Goal: Task Accomplishment & Management: Complete application form

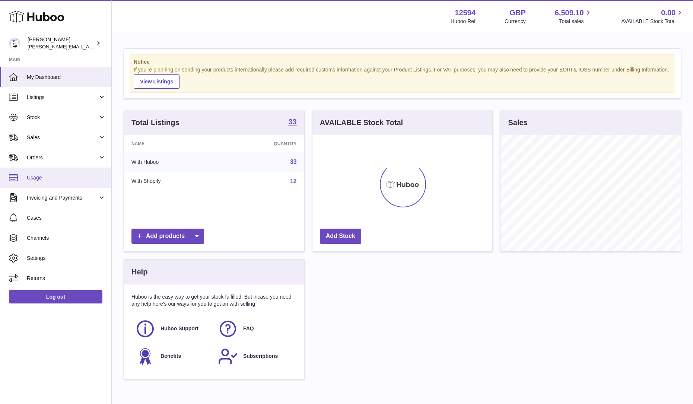
scroll to position [116, 180]
click at [48, 135] on span "Sales" at bounding box center [62, 137] width 71 height 7
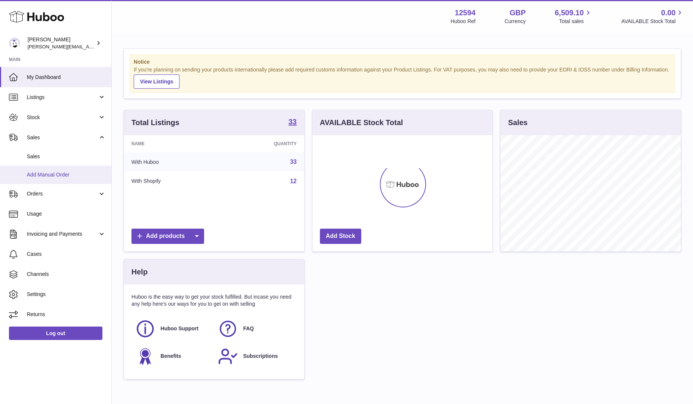
click at [45, 176] on span "Add Manual Order" at bounding box center [66, 174] width 79 height 7
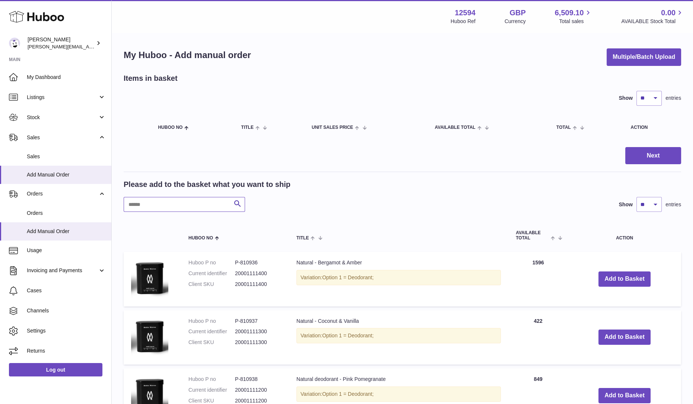
click at [206, 204] on input "text" at bounding box center [184, 204] width 121 height 15
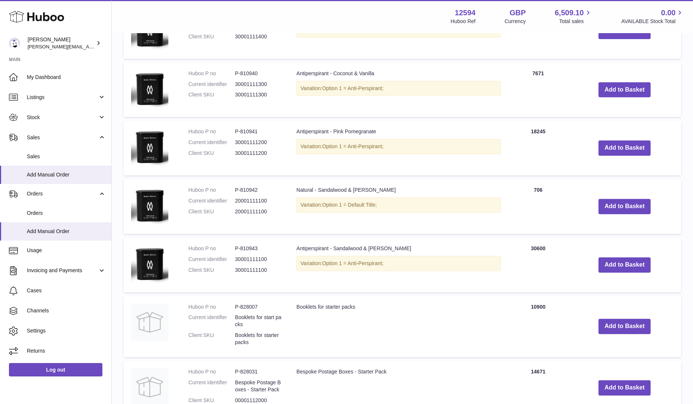
scroll to position [419, 0]
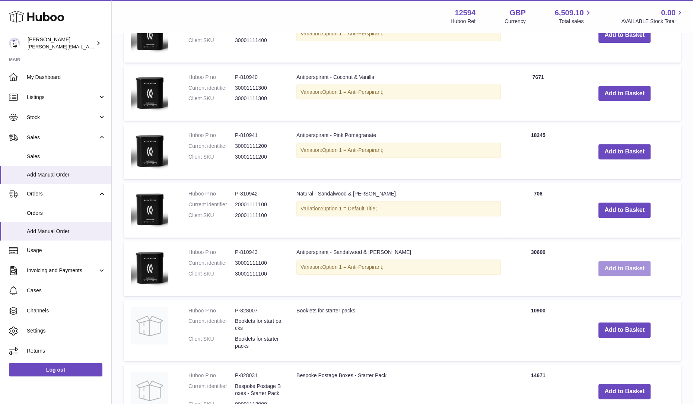
click at [603, 272] on button "Add to Basket" at bounding box center [624, 268] width 52 height 15
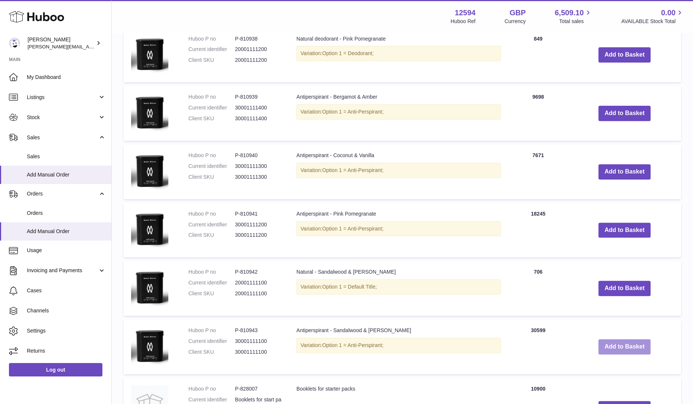
scroll to position [388, 0]
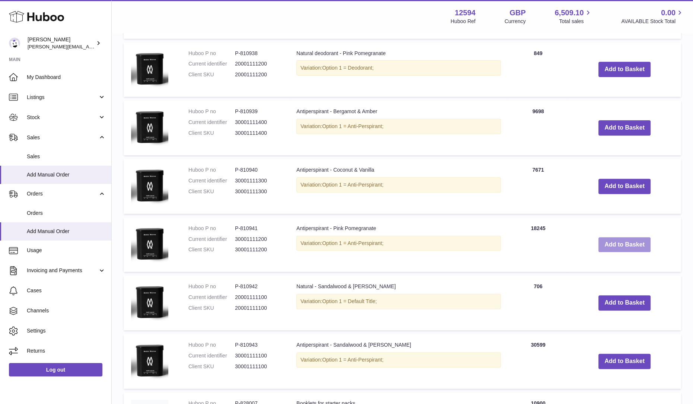
click at [617, 250] on button "Add to Basket" at bounding box center [624, 244] width 52 height 15
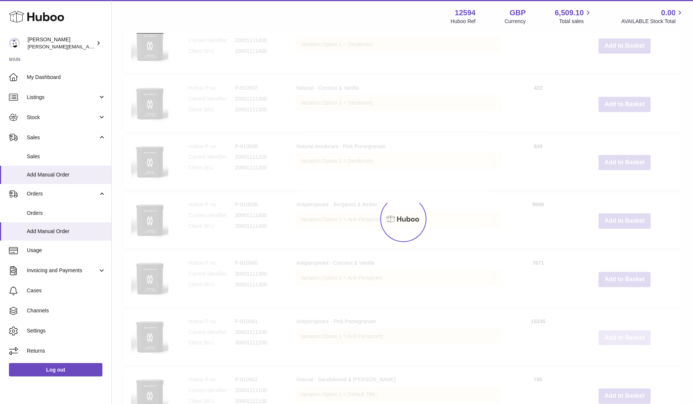
scroll to position [353, 0]
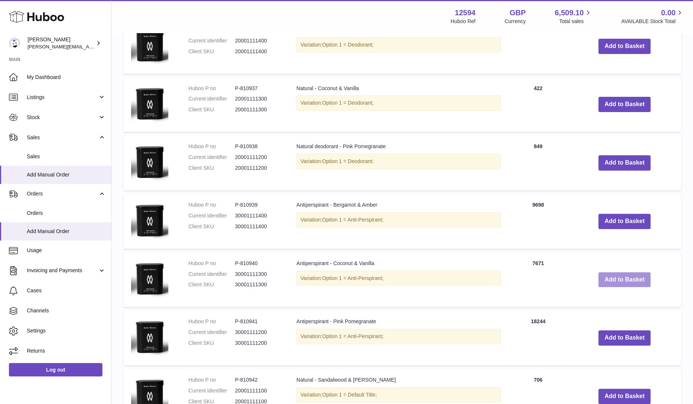
click at [621, 278] on button "Add to Basket" at bounding box center [624, 279] width 52 height 15
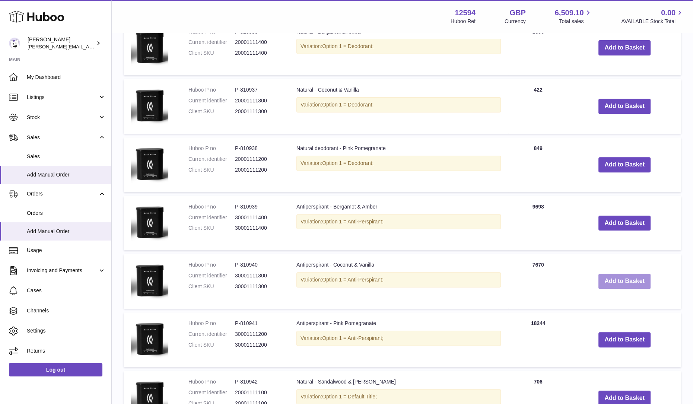
scroll to position [493, 0]
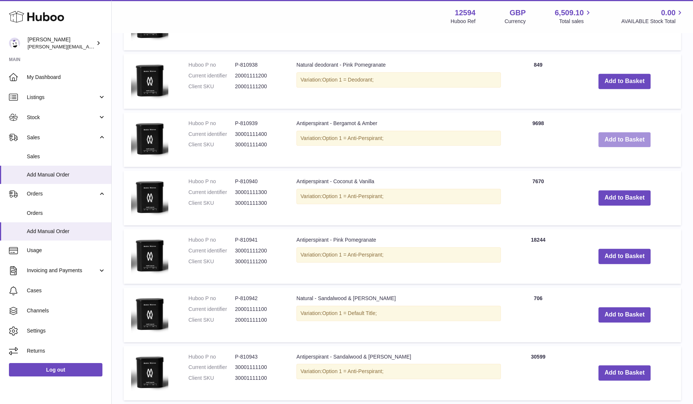
click at [607, 141] on button "Add to Basket" at bounding box center [624, 139] width 52 height 15
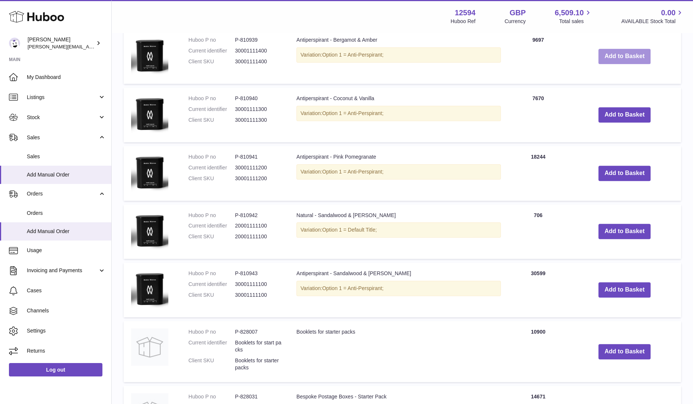
scroll to position [772, 0]
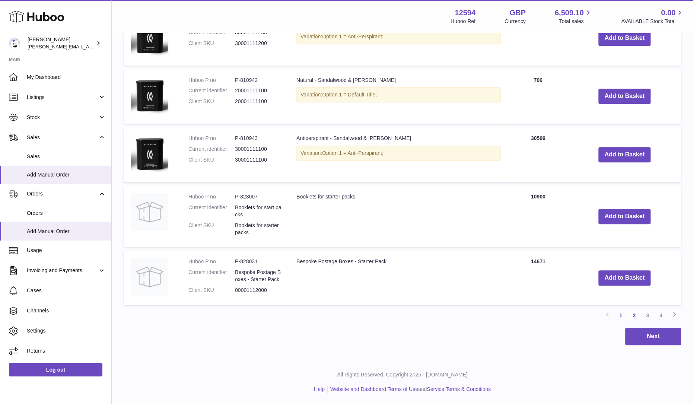
click at [632, 314] on link "2" at bounding box center [633, 315] width 13 height 13
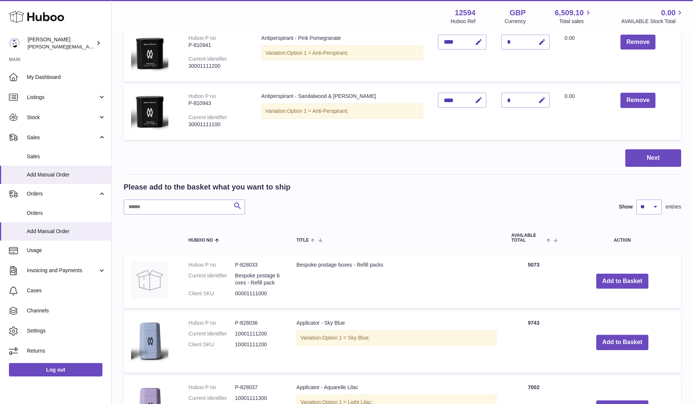
scroll to position [312, 0]
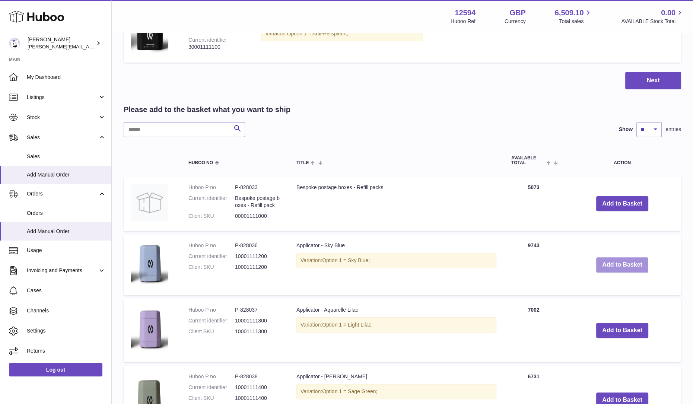
click at [599, 265] on button "Add to Basket" at bounding box center [622, 264] width 52 height 15
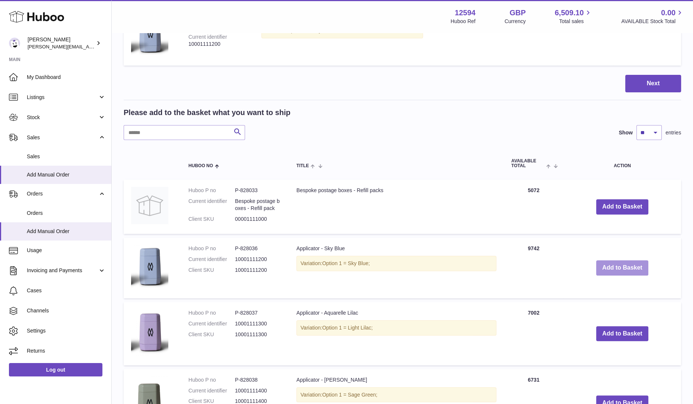
scroll to position [452, 0]
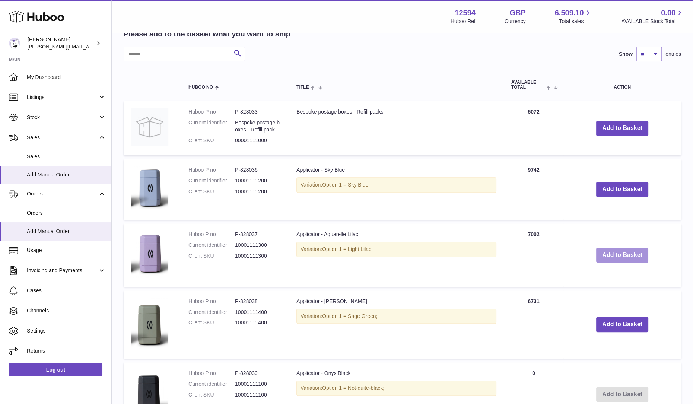
click at [607, 258] on button "Add to Basket" at bounding box center [622, 254] width 52 height 15
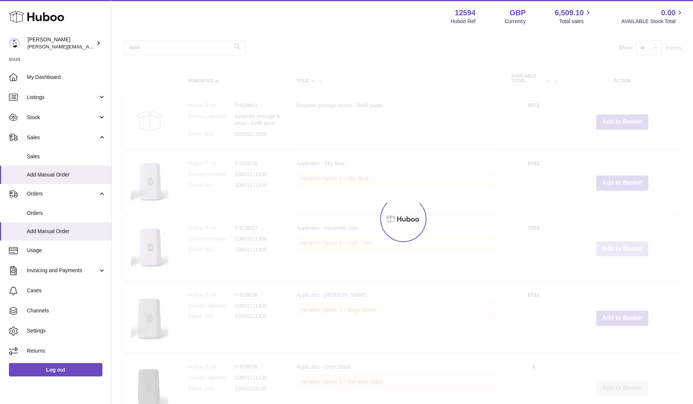
scroll to position [612, 0]
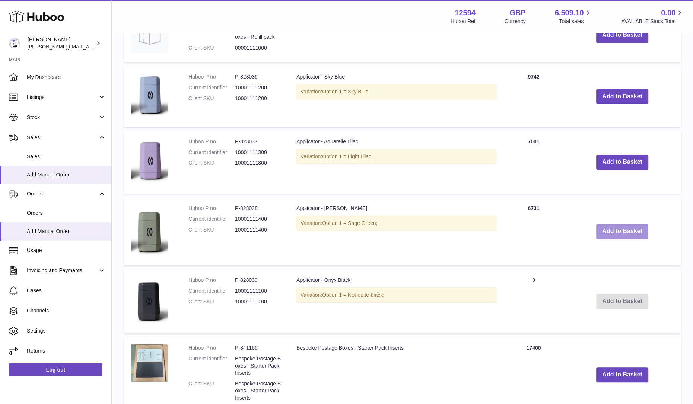
click at [616, 229] on button "Add to Basket" at bounding box center [622, 231] width 52 height 15
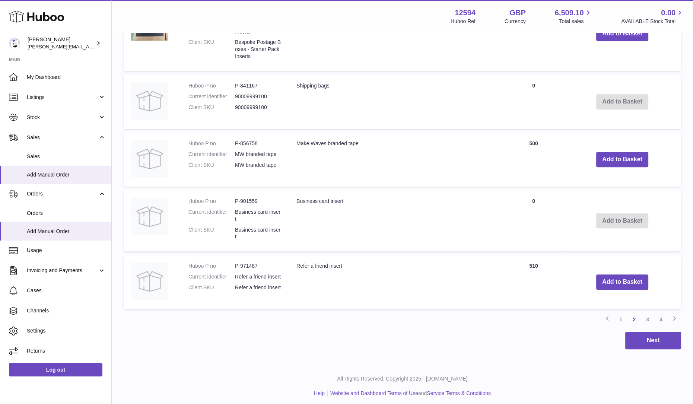
scroll to position [1032, 0]
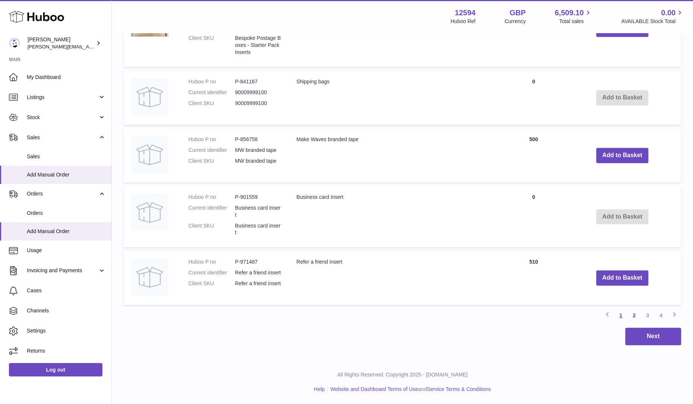
click at [620, 312] on link "1" at bounding box center [620, 315] width 13 height 13
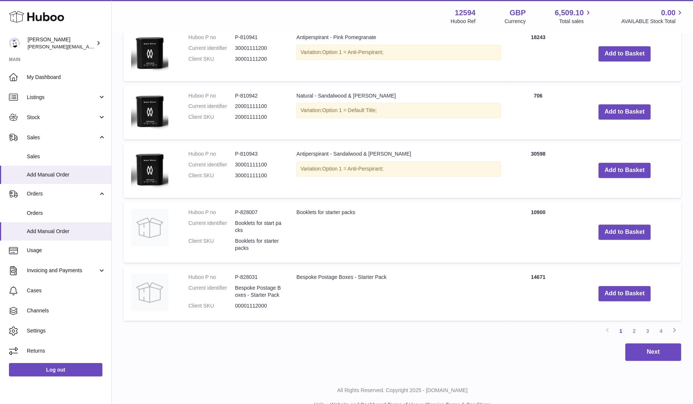
scroll to position [976, 0]
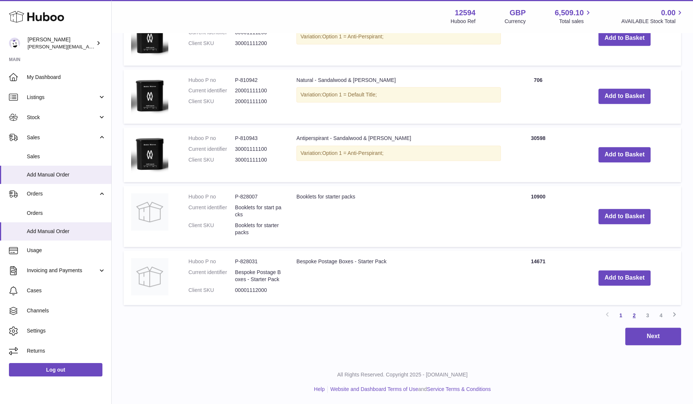
click at [635, 317] on link "2" at bounding box center [633, 315] width 13 height 13
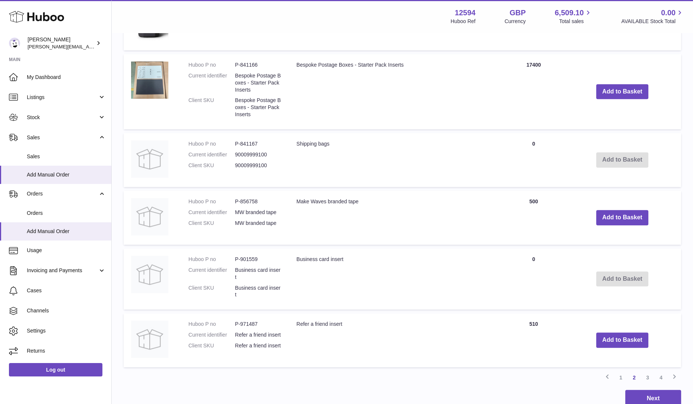
scroll to position [1032, 0]
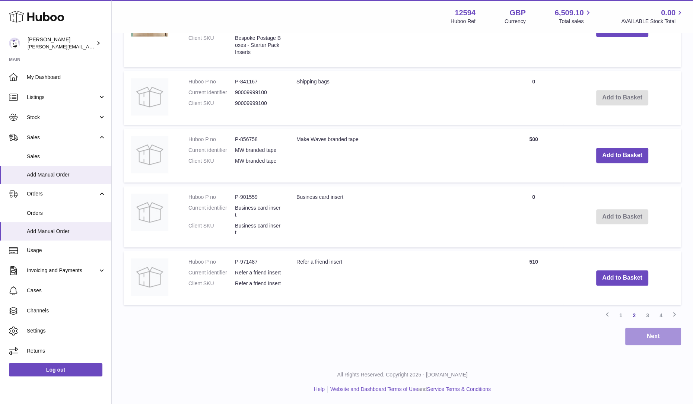
click at [649, 336] on button "Next" at bounding box center [653, 335] width 56 height 17
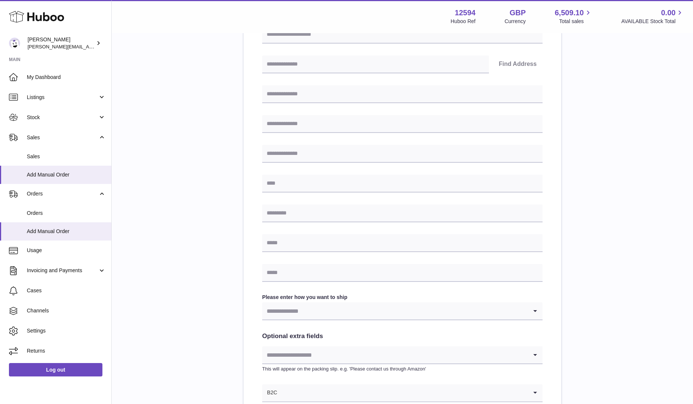
scroll to position [246, 0]
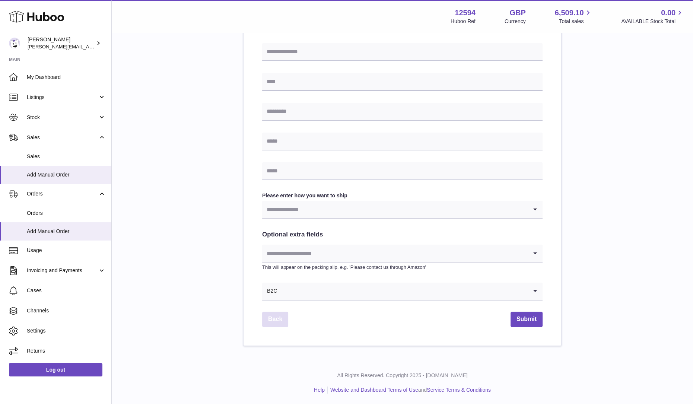
click at [286, 319] on link "Back" at bounding box center [275, 318] width 26 height 15
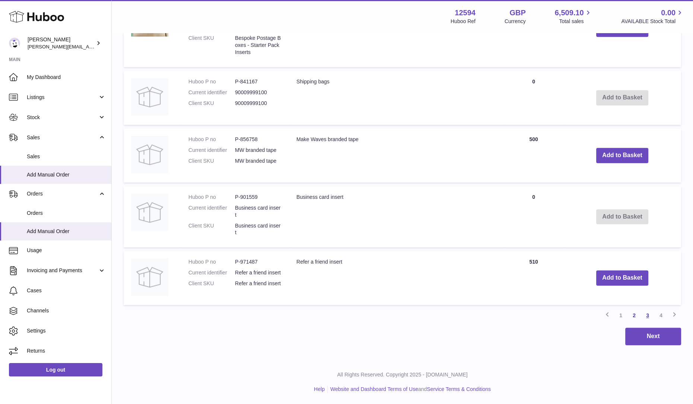
click at [648, 317] on link "3" at bounding box center [646, 315] width 13 height 13
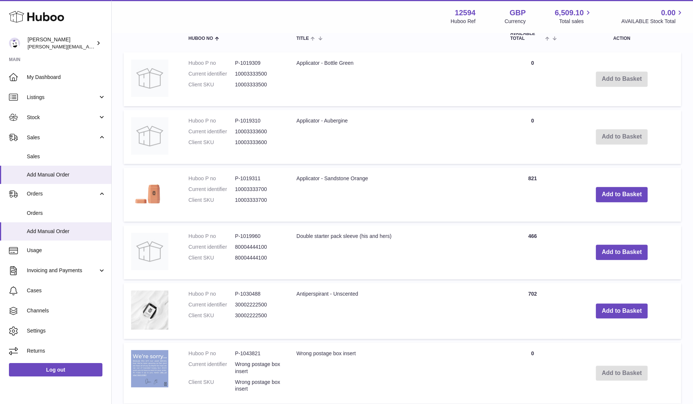
scroll to position [684, 0]
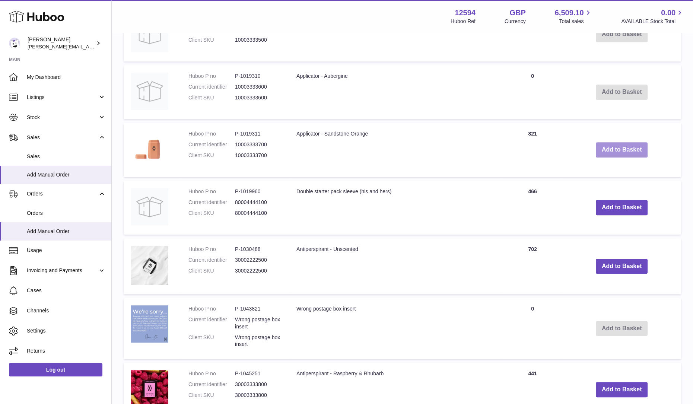
click at [610, 157] on button "Add to Basket" at bounding box center [621, 149] width 52 height 15
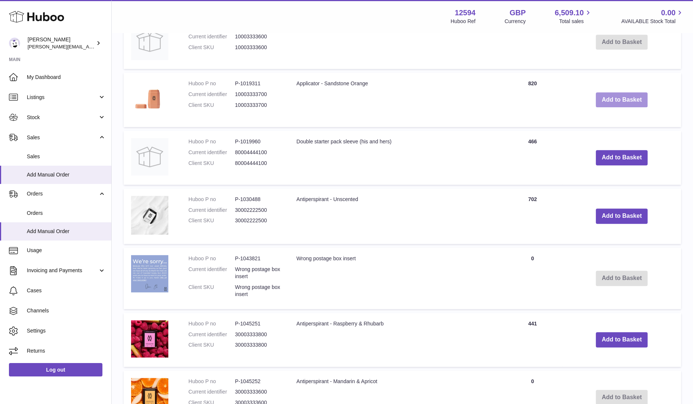
scroll to position [835, 0]
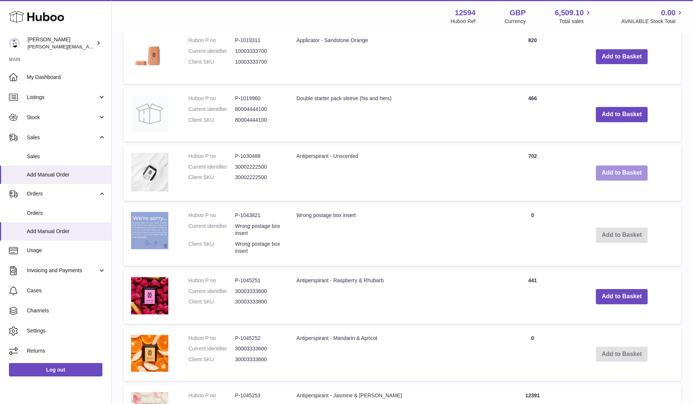
click at [607, 178] on button "Add to Basket" at bounding box center [621, 172] width 52 height 15
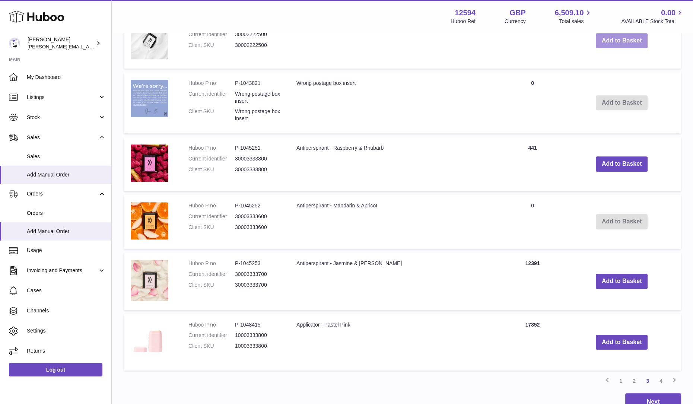
scroll to position [1097, 0]
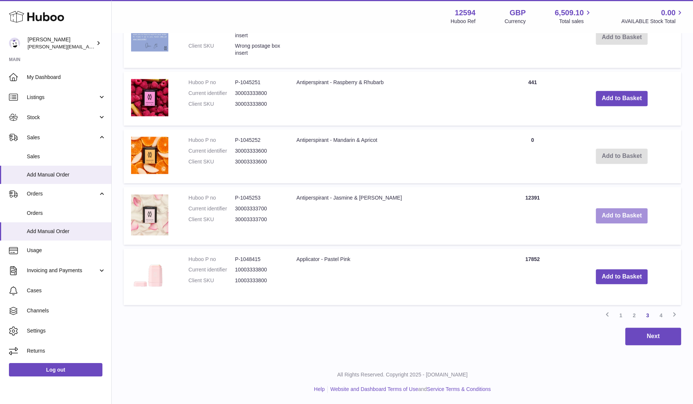
click at [599, 217] on button "Add to Basket" at bounding box center [621, 215] width 52 height 15
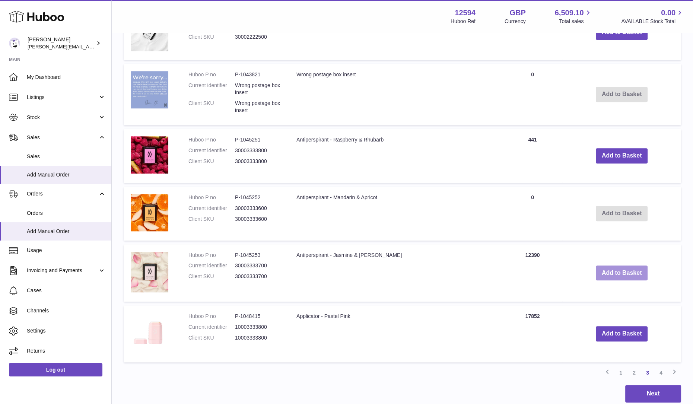
scroll to position [1159, 0]
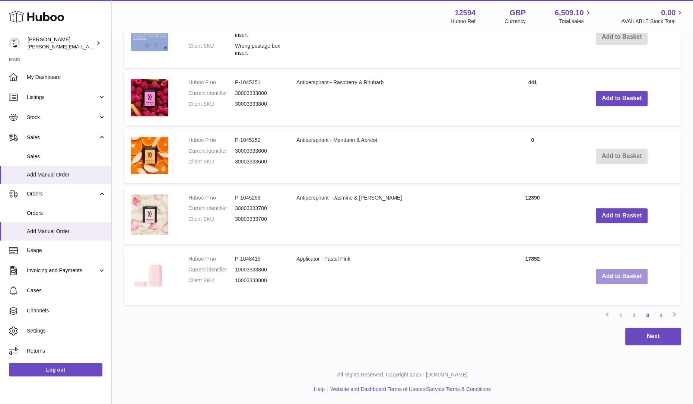
click at [620, 280] on button "Add to Basket" at bounding box center [621, 276] width 52 height 15
click at [662, 315] on link "4" at bounding box center [660, 315] width 13 height 13
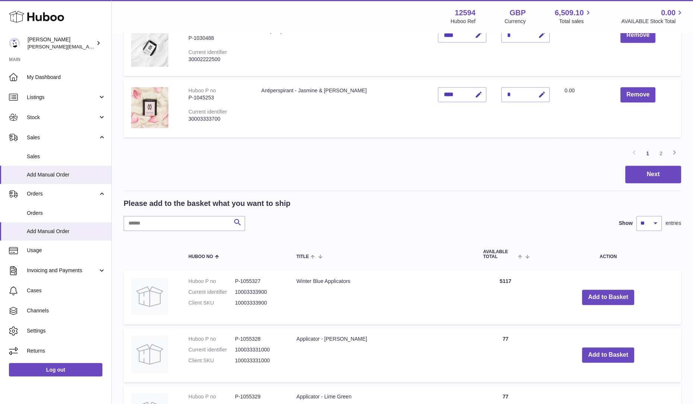
scroll to position [731, 0]
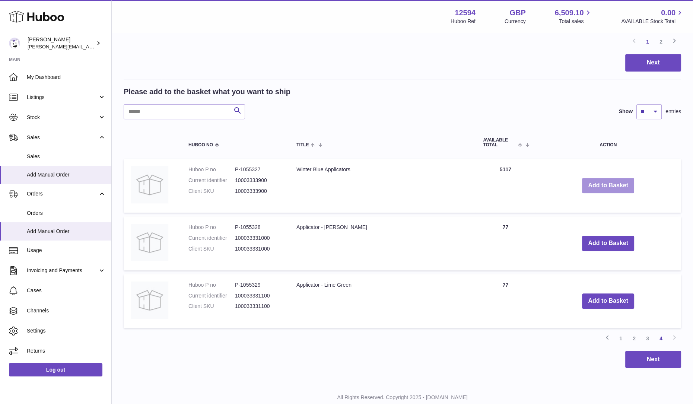
click at [588, 190] on button "Add to Basket" at bounding box center [608, 185] width 52 height 15
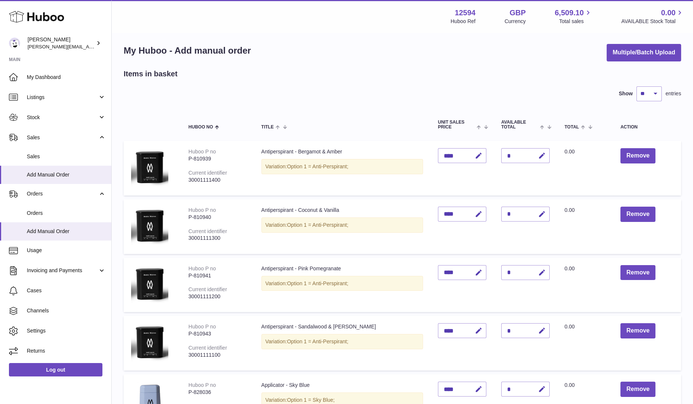
scroll to position [0, 0]
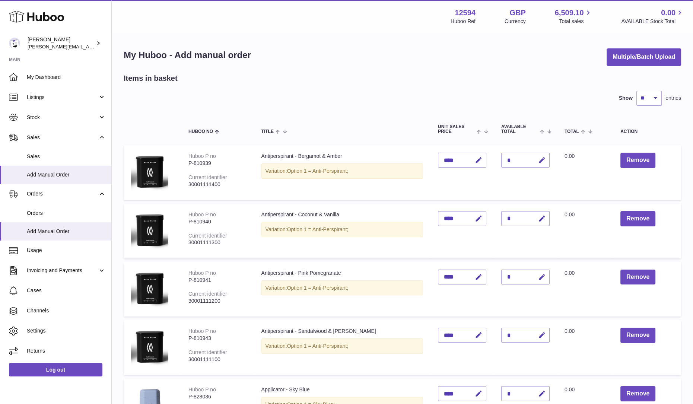
click at [519, 163] on div "*" at bounding box center [525, 160] width 48 height 15
click at [538, 161] on icon "button" at bounding box center [542, 160] width 8 height 8
type input "*"
click at [534, 159] on button "submit" at bounding box center [541, 160] width 14 height 12
click at [538, 218] on icon "button" at bounding box center [542, 219] width 8 height 8
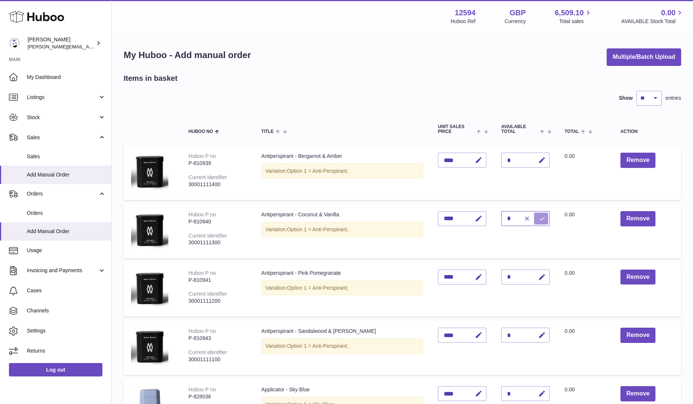
type input "*"
click at [539, 220] on icon "submit" at bounding box center [542, 218] width 7 height 7
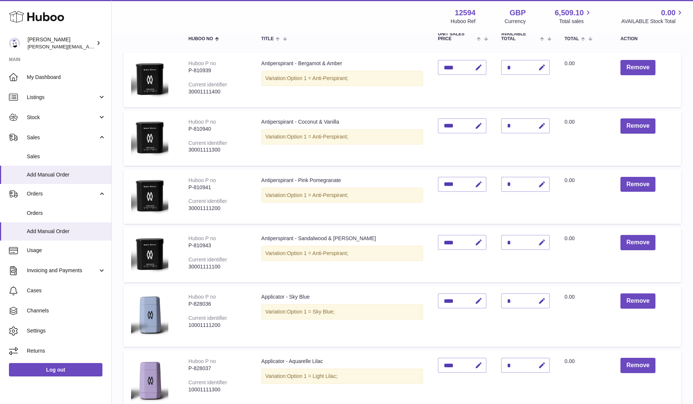
scroll to position [93, 0]
click at [538, 187] on icon "button" at bounding box center [542, 184] width 8 height 8
type input "*"
click at [539, 184] on icon "submit" at bounding box center [542, 184] width 7 height 7
click at [538, 242] on icon "button" at bounding box center [542, 243] width 8 height 8
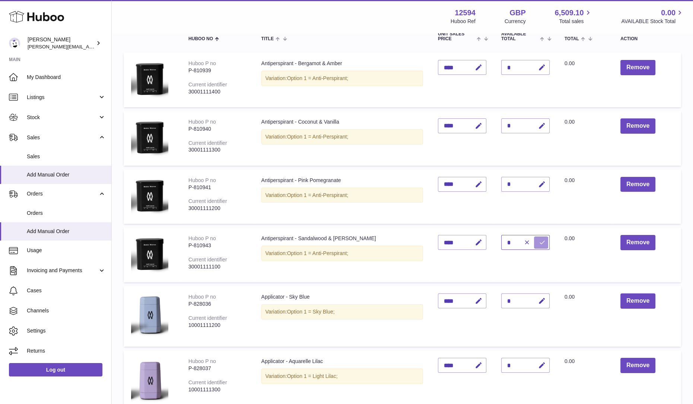
type input "*"
click at [539, 241] on icon "submit" at bounding box center [542, 242] width 7 height 7
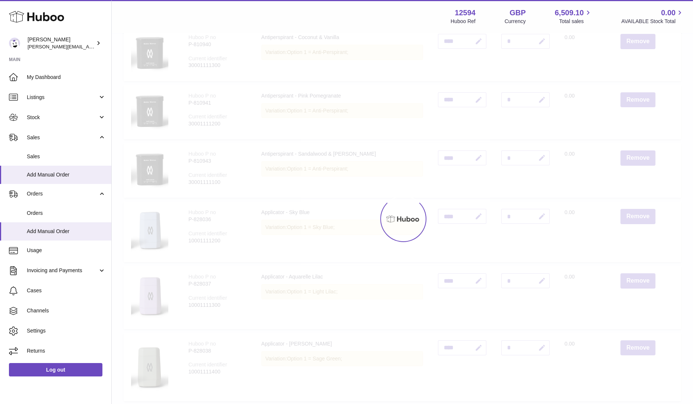
scroll to position [233, 0]
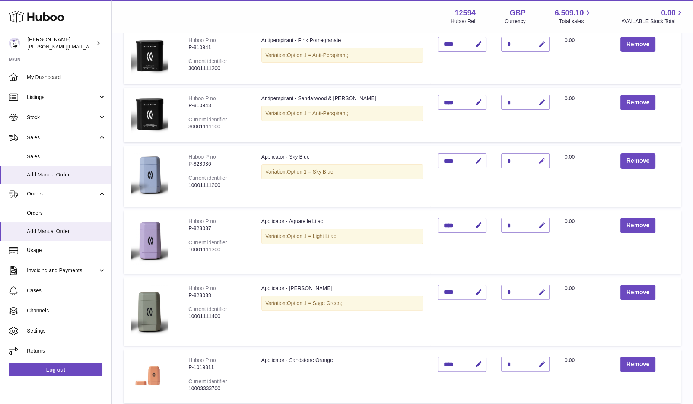
click at [538, 161] on icon "button" at bounding box center [542, 161] width 8 height 8
type input "*"
click at [539, 162] on icon "submit" at bounding box center [542, 160] width 7 height 7
click at [538, 224] on icon "button" at bounding box center [542, 225] width 8 height 8
type input "*"
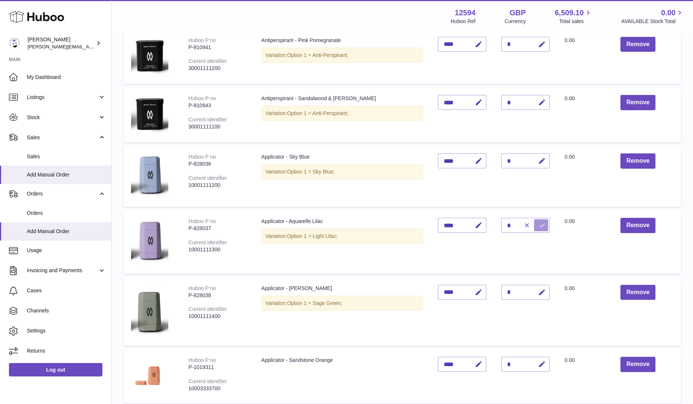
click at [539, 226] on icon "submit" at bounding box center [542, 225] width 7 height 7
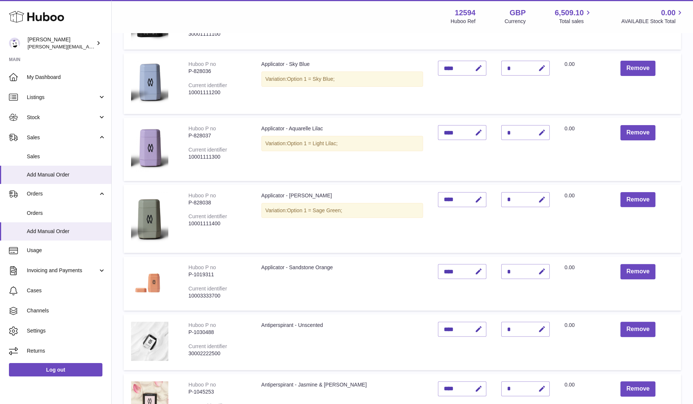
scroll to position [325, 0]
click at [532, 207] on button "button" at bounding box center [540, 199] width 17 height 15
type input "*"
click at [539, 201] on icon "submit" at bounding box center [542, 199] width 7 height 7
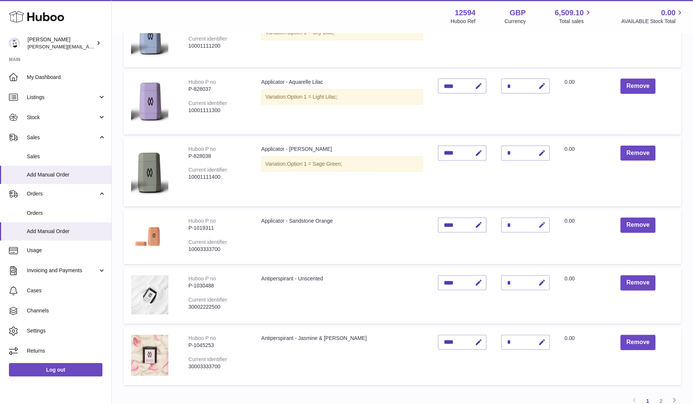
click at [538, 223] on icon "button" at bounding box center [542, 225] width 8 height 8
type input "*"
click at [539, 222] on icon "submit" at bounding box center [542, 224] width 7 height 7
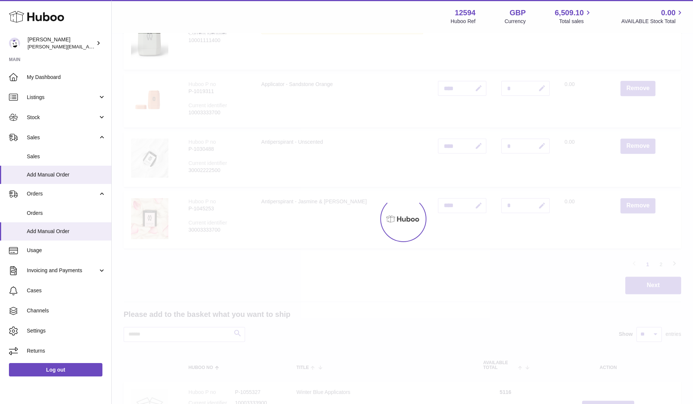
scroll to position [512, 0]
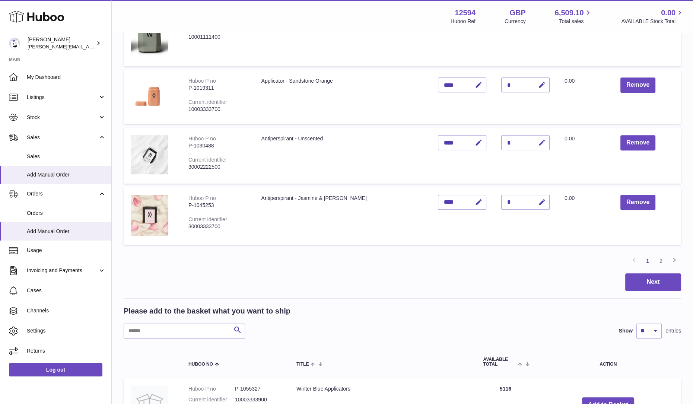
click at [532, 149] on button "button" at bounding box center [540, 142] width 17 height 15
type input "*"
click at [539, 145] on icon "submit" at bounding box center [542, 142] width 7 height 7
click at [538, 204] on icon "button" at bounding box center [542, 202] width 8 height 8
type input "*"
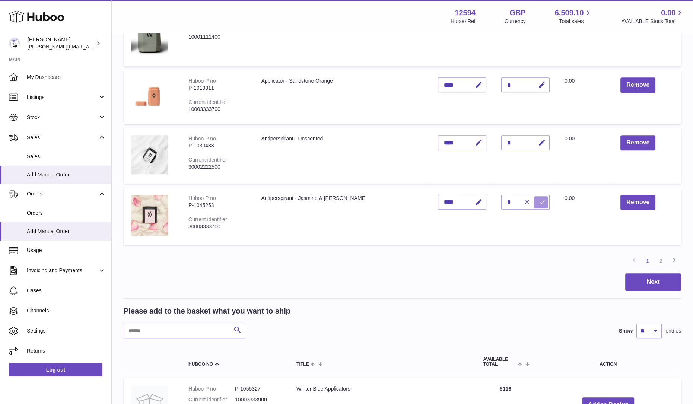
click at [539, 205] on icon "submit" at bounding box center [542, 202] width 7 height 7
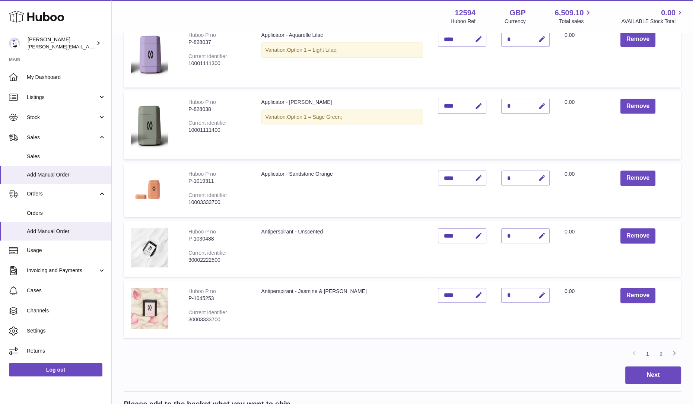
scroll to position [558, 0]
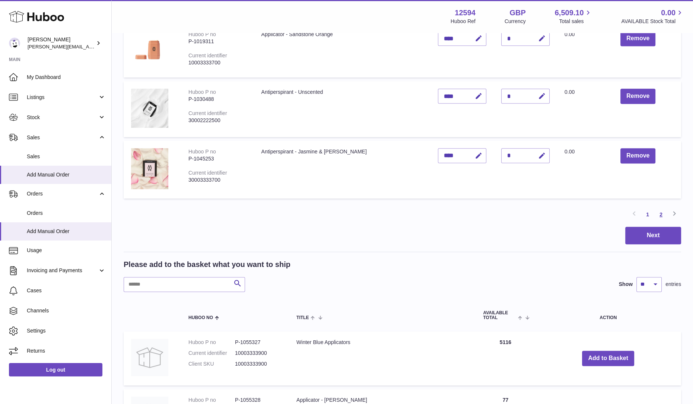
click at [659, 215] on link "2" at bounding box center [660, 214] width 13 height 13
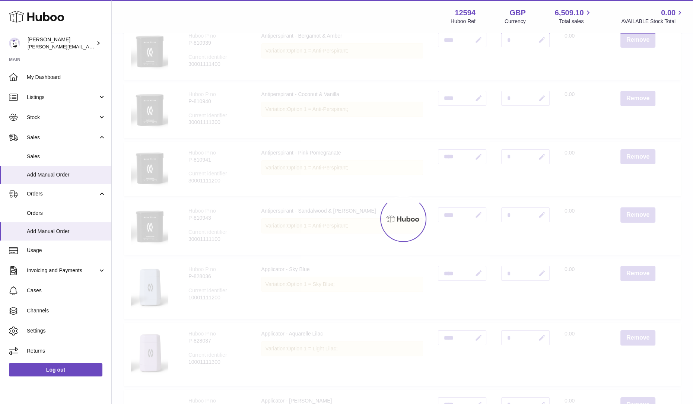
scroll to position [33, 0]
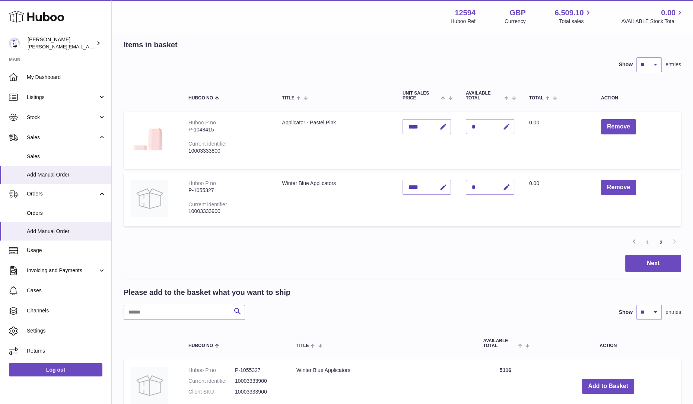
click at [502, 127] on icon "button" at bounding box center [506, 127] width 8 height 8
type input "*"
click at [503, 126] on icon "submit" at bounding box center [506, 126] width 7 height 7
click at [484, 186] on div "*" at bounding box center [490, 187] width 48 height 15
click at [507, 189] on icon "button" at bounding box center [506, 187] width 8 height 8
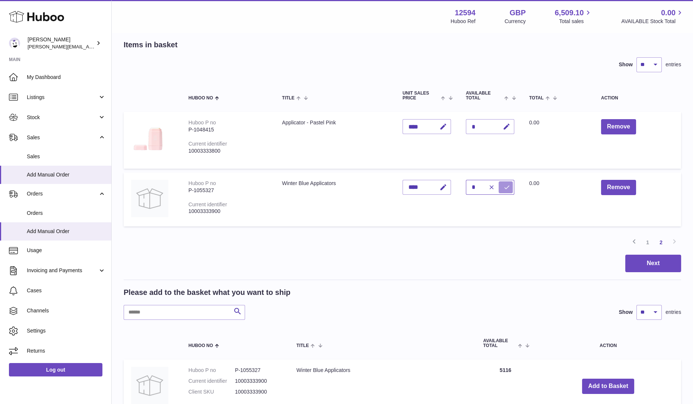
type input "*"
click at [503, 189] on icon "submit" at bounding box center [506, 187] width 7 height 7
click at [649, 265] on button "Next" at bounding box center [653, 263] width 56 height 17
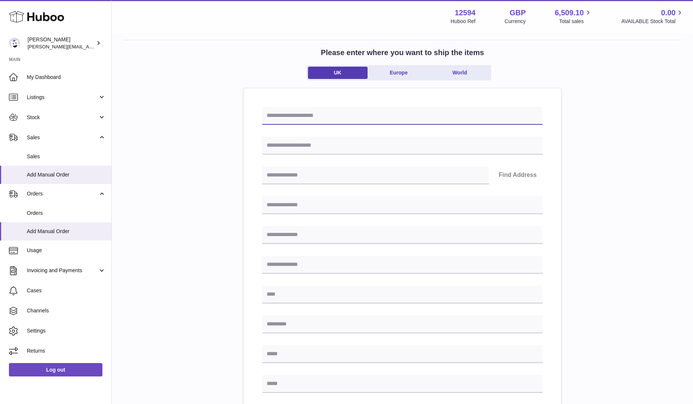
click at [313, 118] on input "text" at bounding box center [402, 116] width 280 height 18
type input "*****"
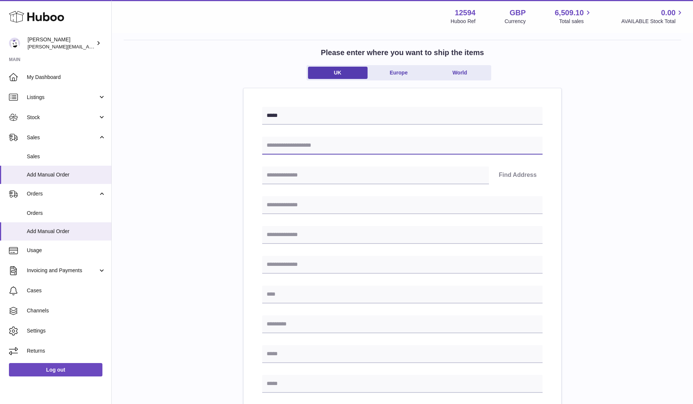
click at [352, 143] on input "text" at bounding box center [402, 146] width 280 height 18
type input "**********"
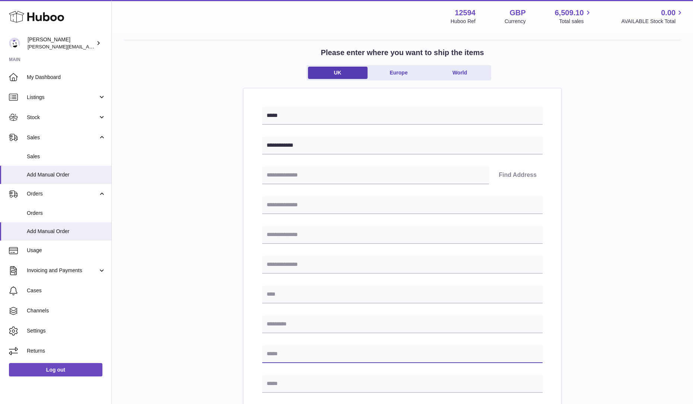
click at [303, 355] on input "text" at bounding box center [402, 354] width 280 height 18
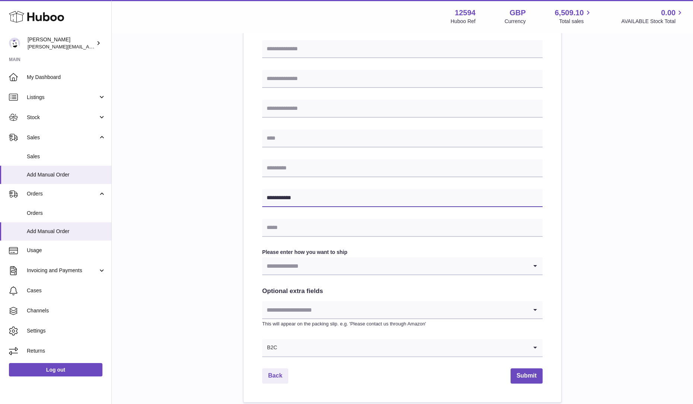
scroll to position [220, 0]
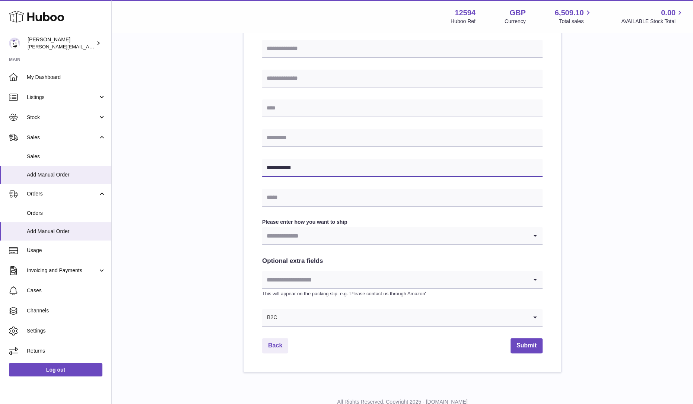
type input "**********"
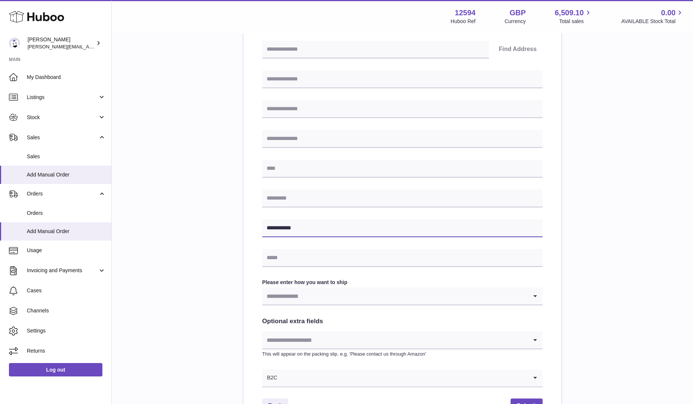
scroll to position [127, 0]
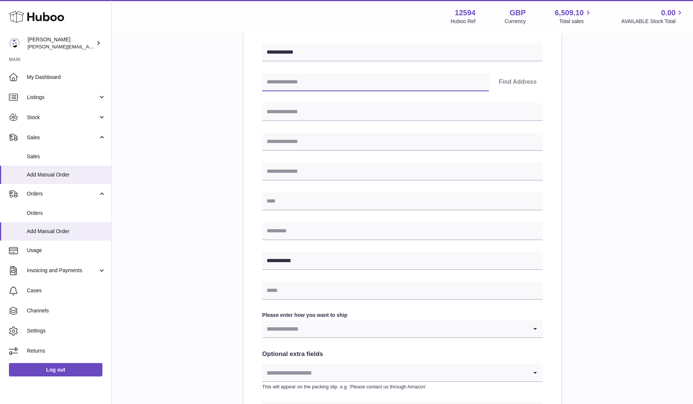
drag, startPoint x: 340, startPoint y: 80, endPoint x: 349, endPoint y: 81, distance: 9.4
click at [340, 80] on input "text" at bounding box center [375, 82] width 227 height 18
paste input "*******"
type input "*******"
click at [512, 88] on button "Find Address" at bounding box center [517, 82] width 50 height 18
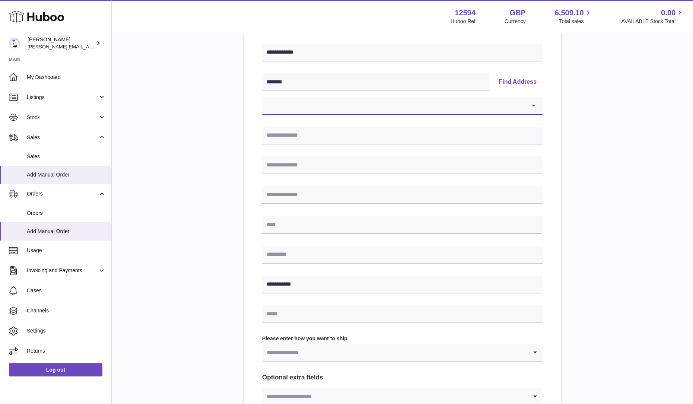
click at [395, 111] on select "**********" at bounding box center [402, 106] width 280 height 18
select select "**"
click at [262, 97] on select "**********" at bounding box center [402, 106] width 280 height 18
type input "**********"
type input "*********"
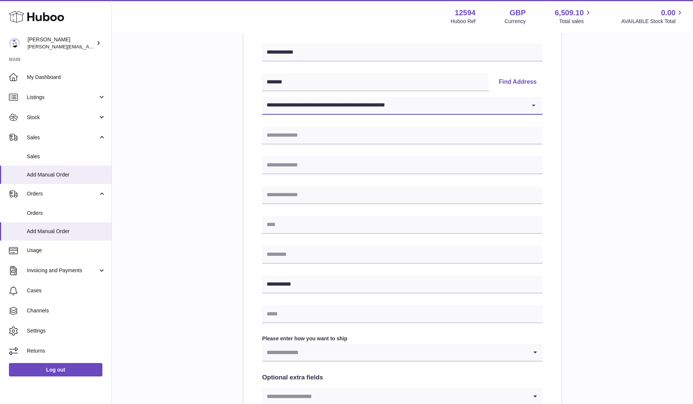
type input "*******"
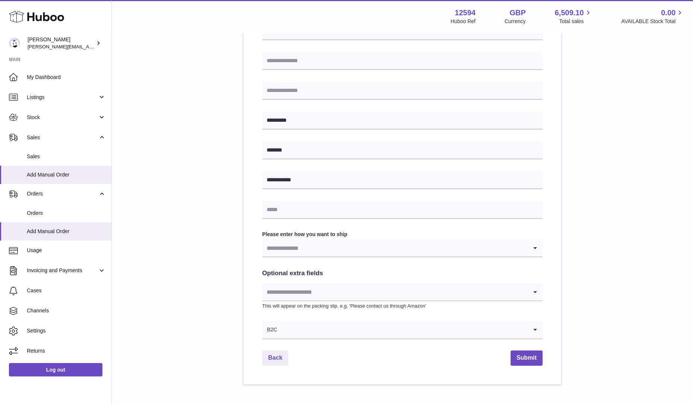
scroll to position [266, 0]
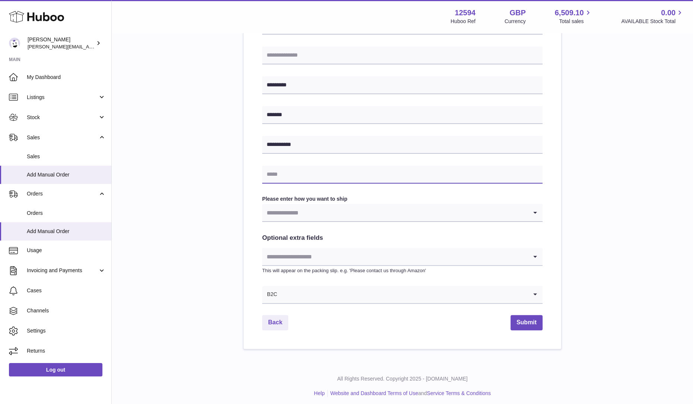
click at [326, 175] on input "text" at bounding box center [402, 175] width 280 height 18
paste input "**********"
type input "**********"
click at [323, 214] on input "Search for option" at bounding box center [394, 212] width 265 height 17
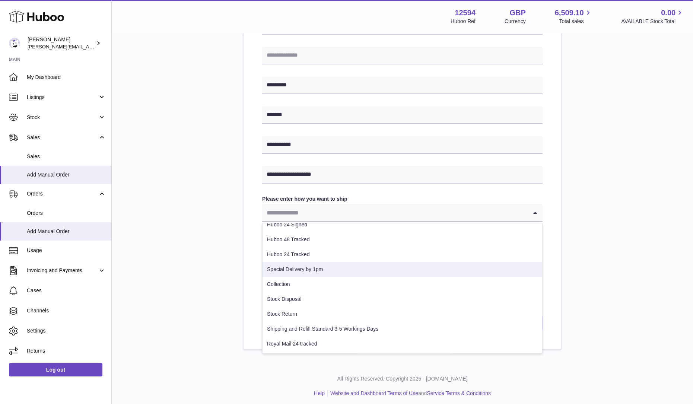
scroll to position [270, 0]
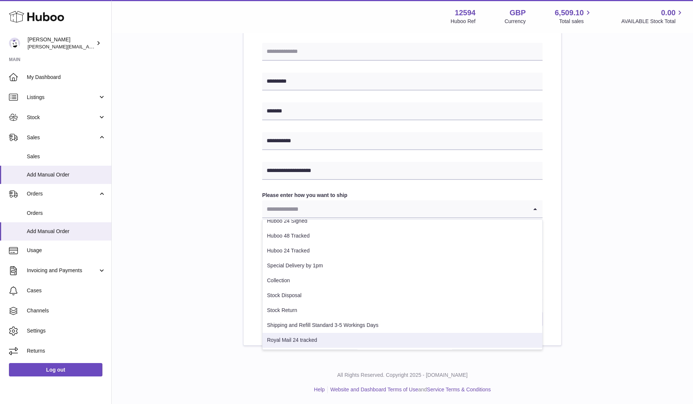
click at [317, 338] on li "Royal Mail 24 tracked" at bounding box center [401, 340] width 279 height 15
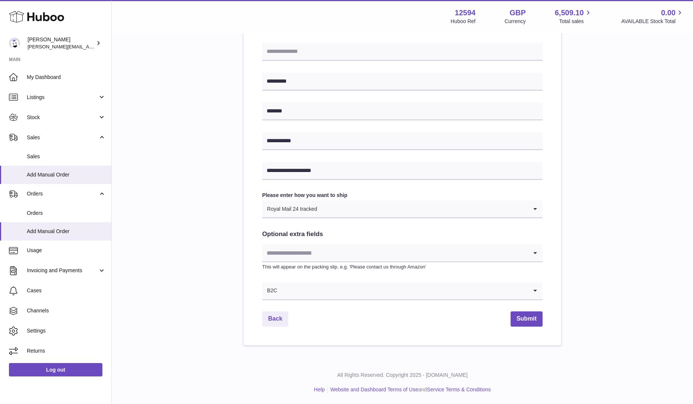
click at [452, 250] on input "Search for option" at bounding box center [394, 252] width 265 height 17
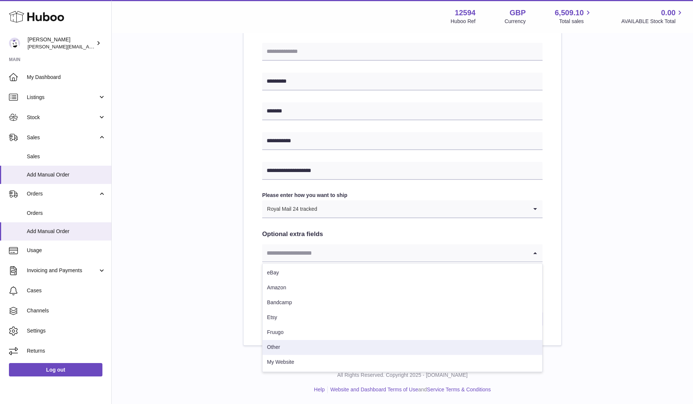
click at [280, 343] on li "Other" at bounding box center [401, 347] width 279 height 15
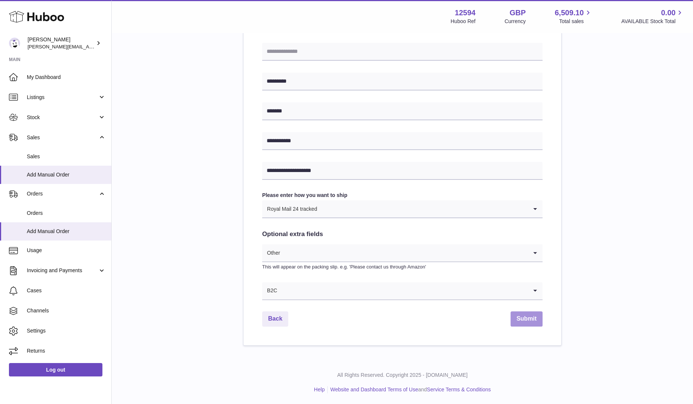
click at [517, 321] on button "Submit" at bounding box center [526, 318] width 32 height 15
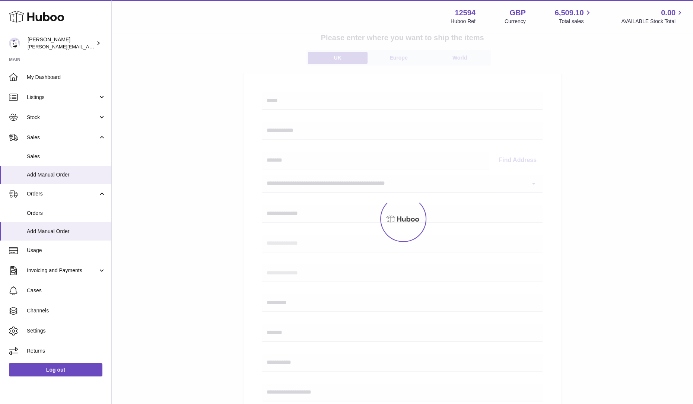
scroll to position [93, 0]
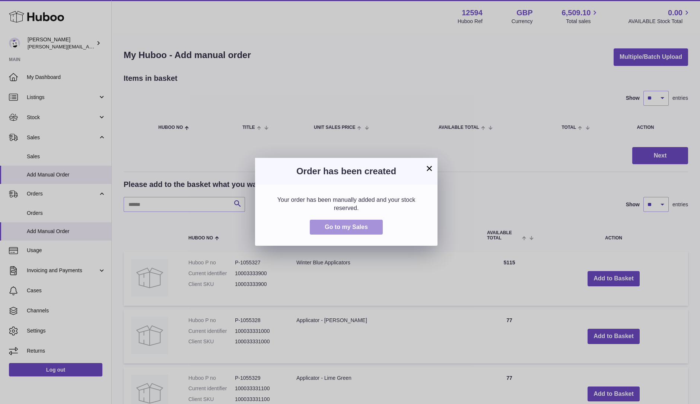
click at [357, 220] on button "Go to my Sales" at bounding box center [346, 227] width 73 height 15
click at [347, 226] on span "Go to my Sales" at bounding box center [346, 227] width 43 height 6
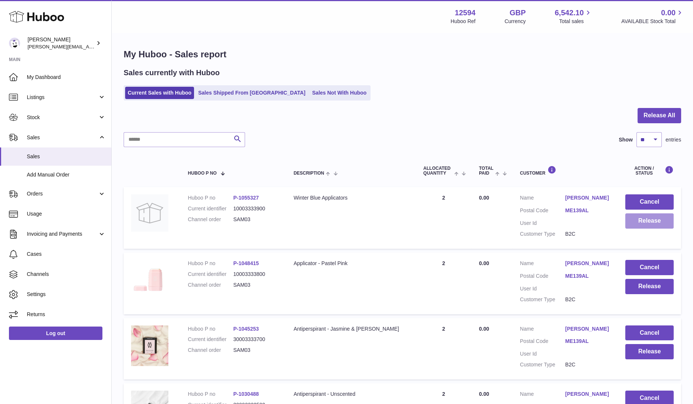
click at [648, 221] on button "Release" at bounding box center [649, 220] width 48 height 15
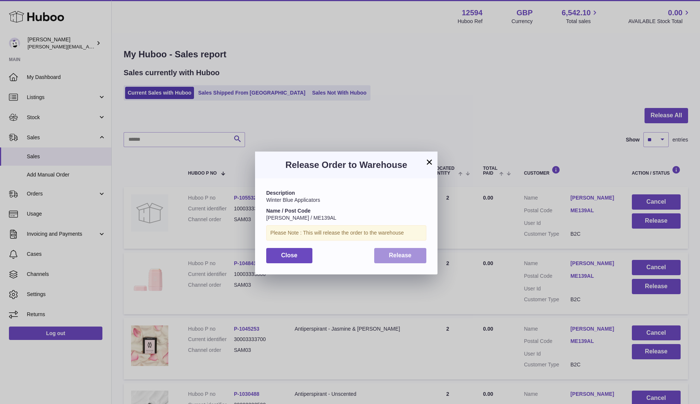
click at [413, 250] on button "Release" at bounding box center [400, 255] width 52 height 15
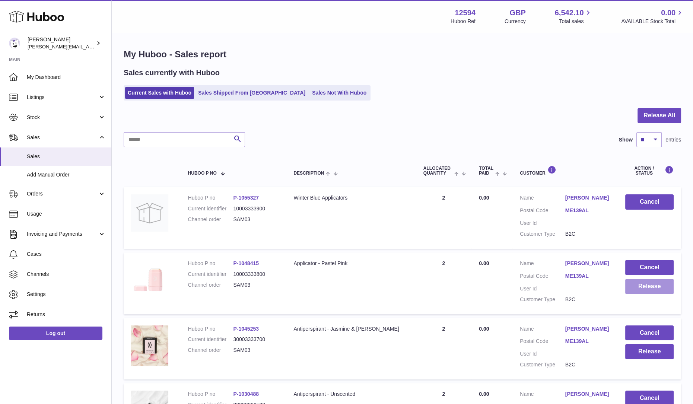
click at [640, 285] on button "Release" at bounding box center [649, 286] width 48 height 15
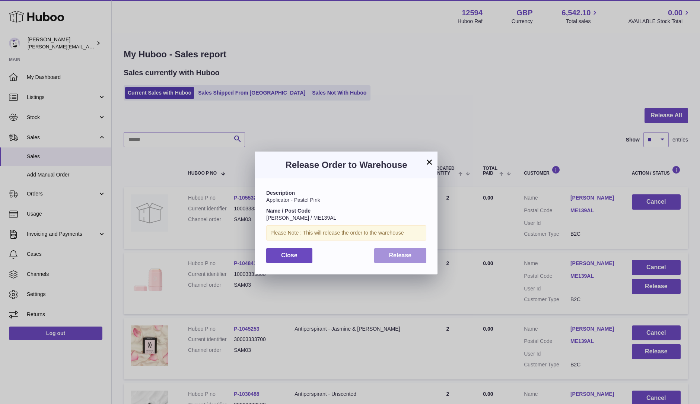
click at [415, 255] on button "Release" at bounding box center [400, 255] width 52 height 15
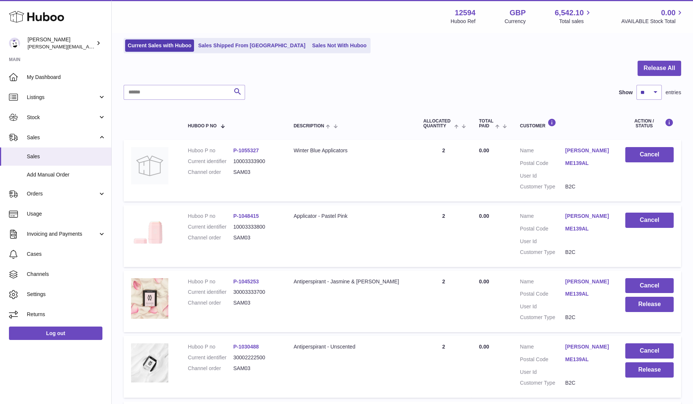
scroll to position [140, 0]
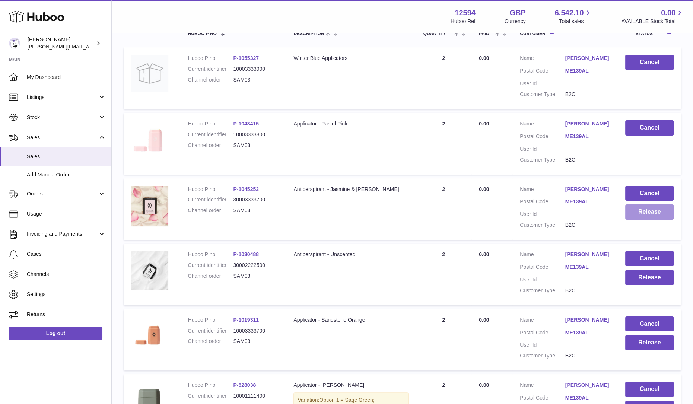
click at [648, 215] on button "Release" at bounding box center [649, 211] width 48 height 15
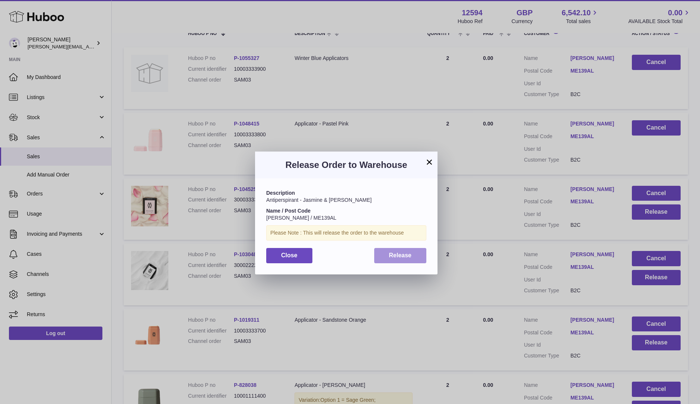
click at [391, 249] on button "Release" at bounding box center [400, 255] width 52 height 15
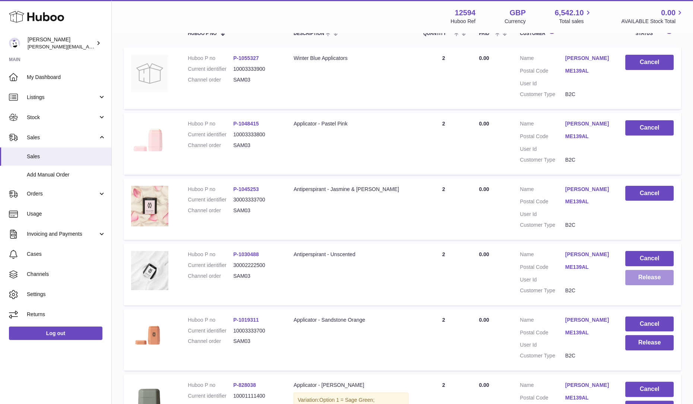
click at [643, 280] on button "Release" at bounding box center [649, 277] width 48 height 15
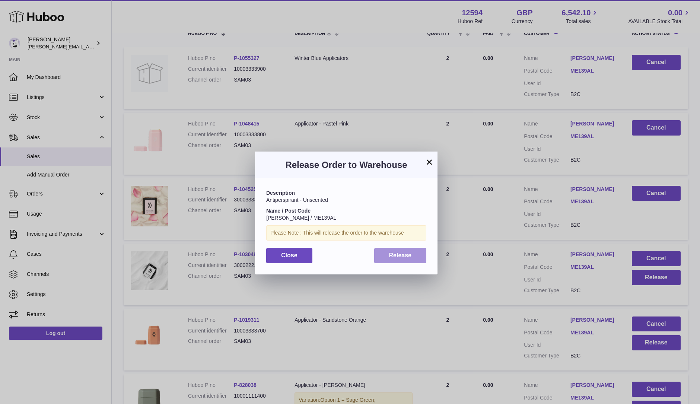
click at [408, 252] on span "Release" at bounding box center [400, 255] width 23 height 6
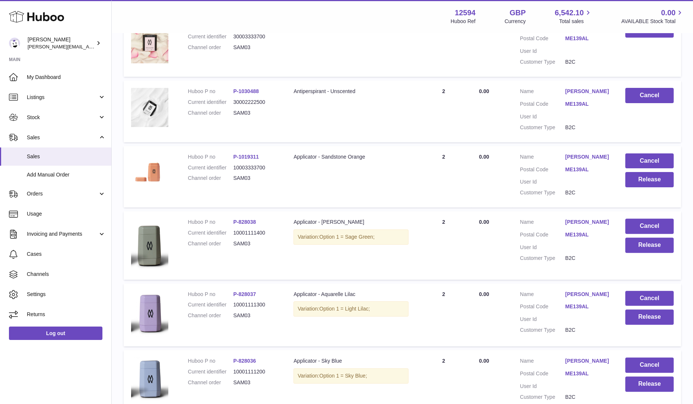
scroll to position [325, 0]
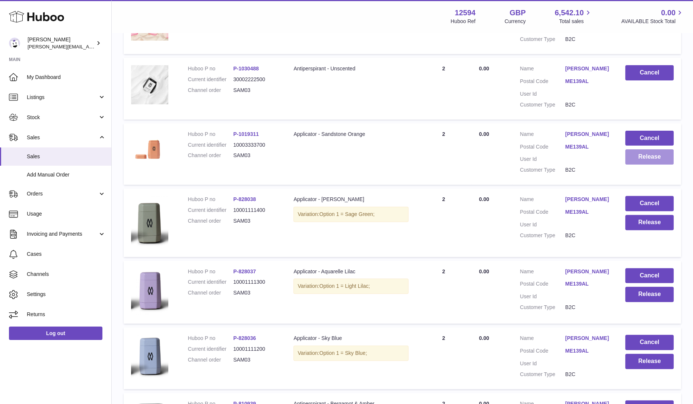
click at [636, 160] on button "Release" at bounding box center [649, 156] width 48 height 15
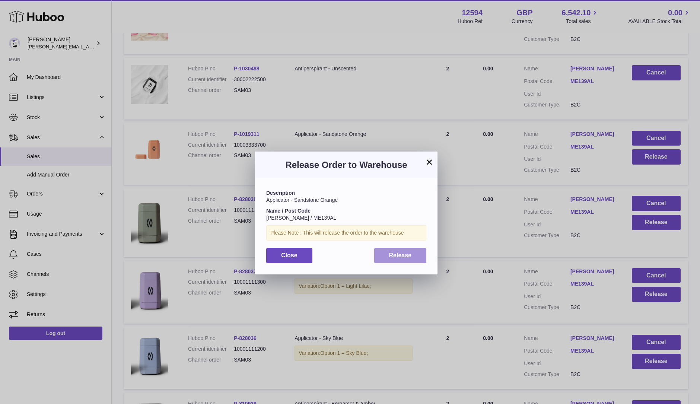
click at [422, 255] on button "Release" at bounding box center [400, 255] width 52 height 15
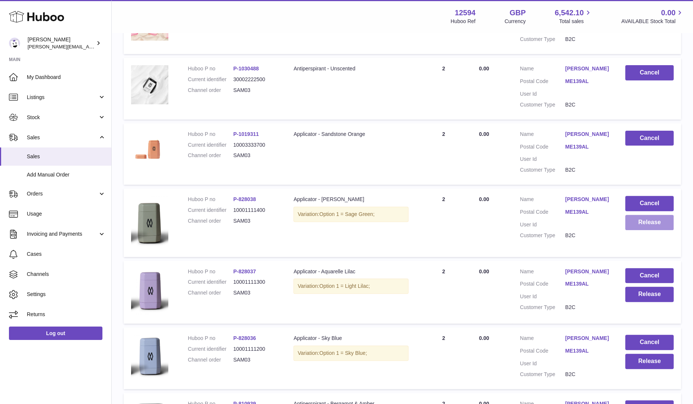
click at [660, 225] on button "Release" at bounding box center [649, 222] width 48 height 15
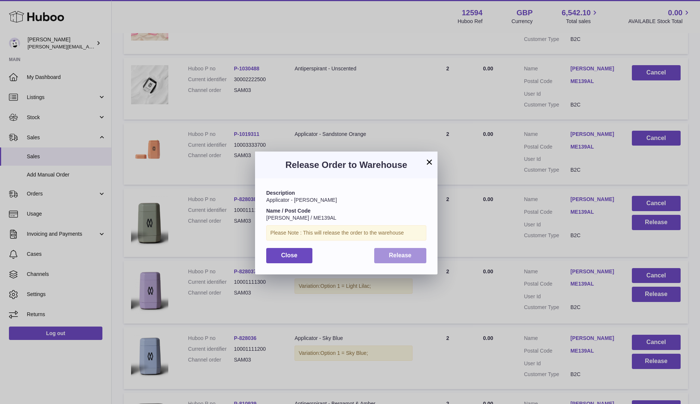
click at [386, 257] on button "Release" at bounding box center [400, 255] width 52 height 15
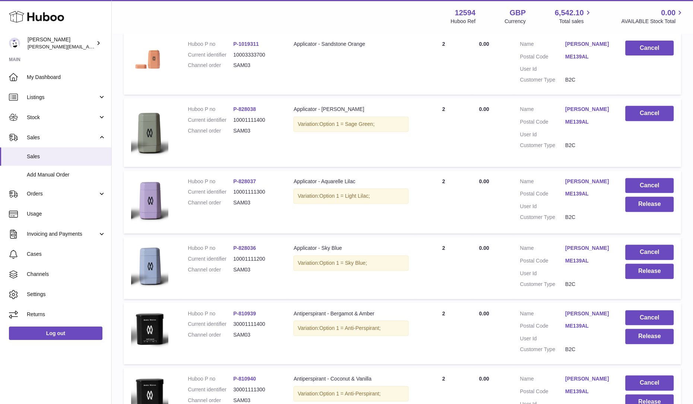
scroll to position [419, 0]
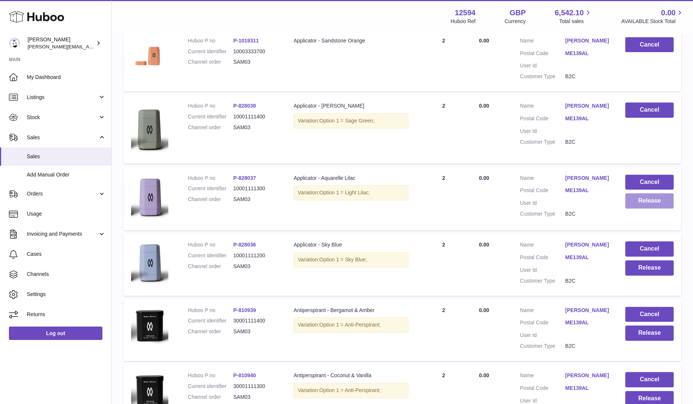
click at [672, 205] on button "Release" at bounding box center [649, 200] width 48 height 15
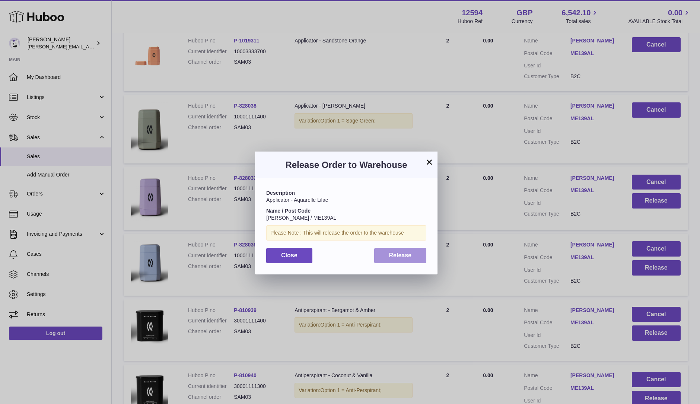
click at [404, 255] on span "Release" at bounding box center [400, 255] width 23 height 6
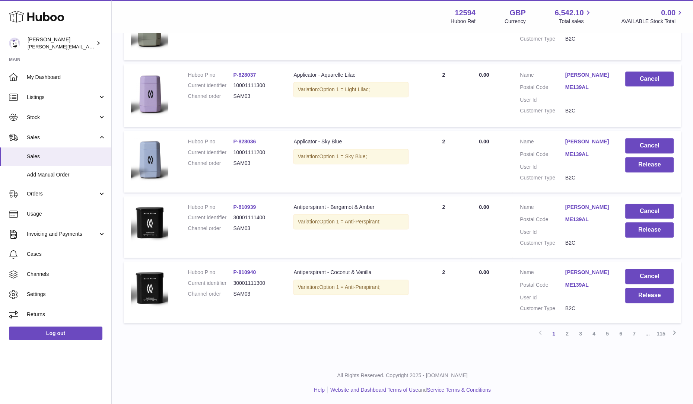
scroll to position [523, 0]
click at [664, 168] on button "Release" at bounding box center [649, 164] width 48 height 15
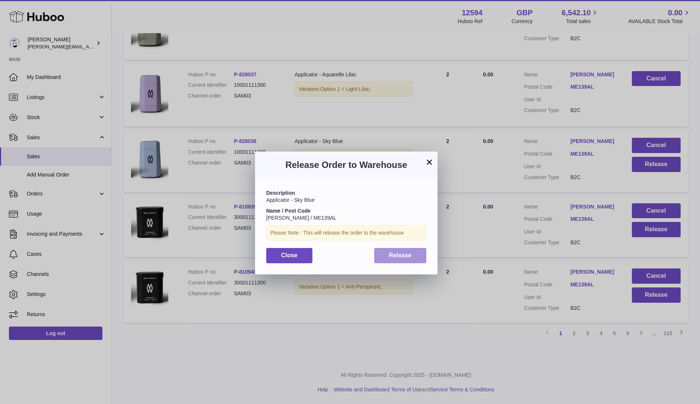
click at [408, 252] on span "Release" at bounding box center [400, 255] width 23 height 6
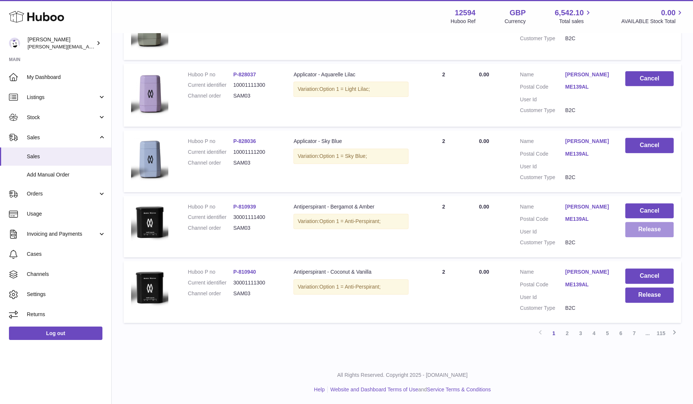
click at [662, 232] on button "Release" at bounding box center [649, 229] width 48 height 15
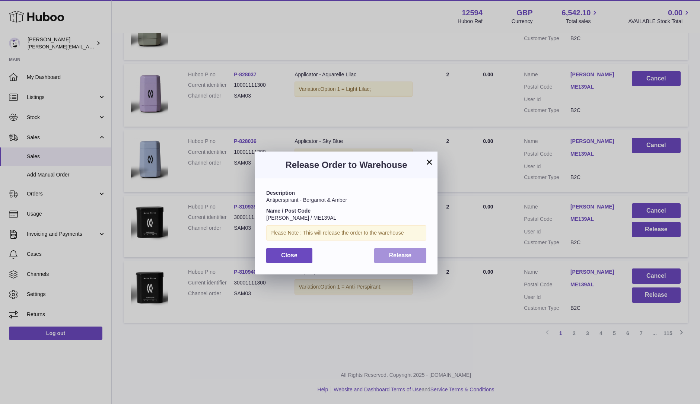
click at [417, 255] on button "Release" at bounding box center [400, 255] width 52 height 15
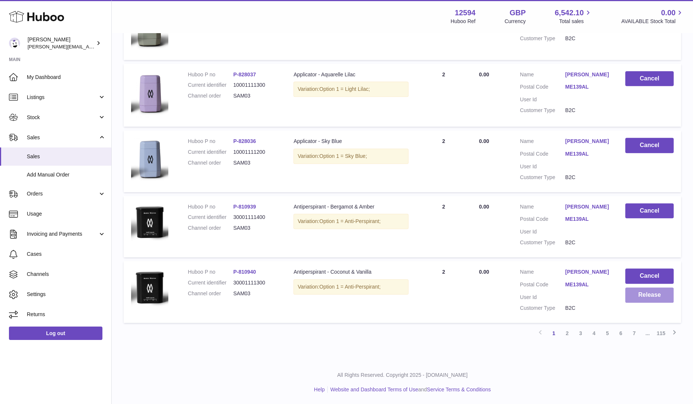
click at [651, 297] on button "Release" at bounding box center [649, 294] width 48 height 15
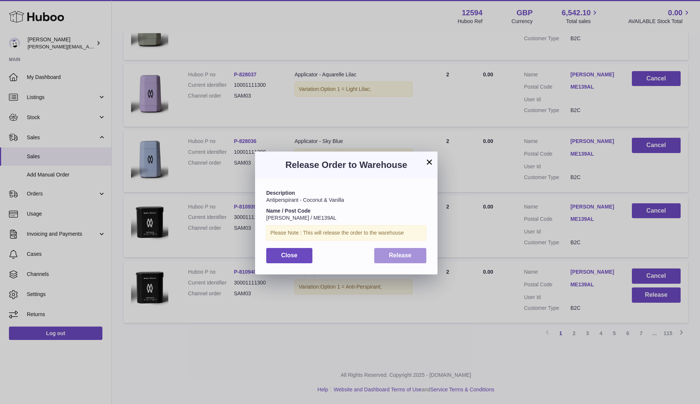
click at [407, 258] on span "Release" at bounding box center [400, 255] width 23 height 6
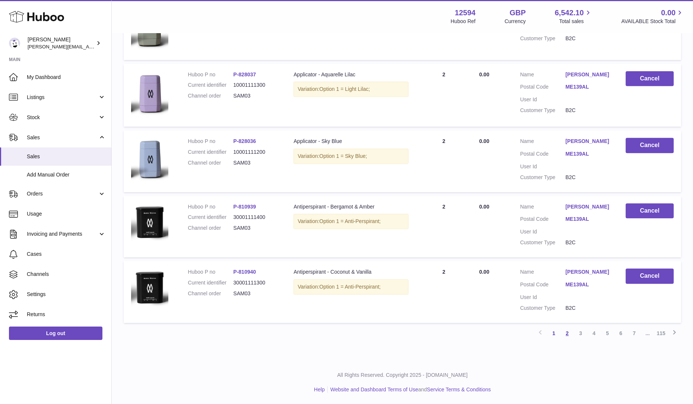
click at [566, 332] on link "2" at bounding box center [566, 332] width 13 height 13
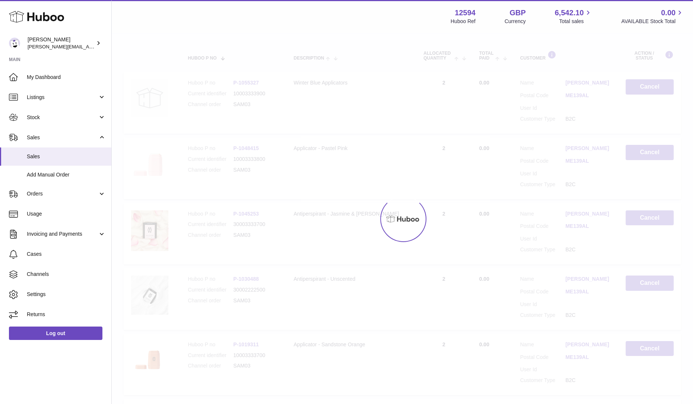
scroll to position [33, 0]
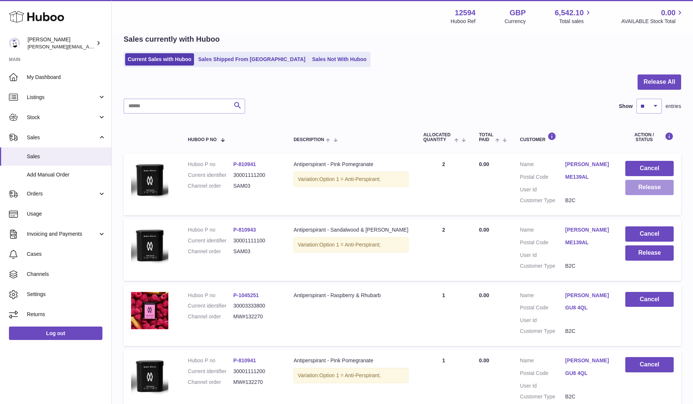
click at [654, 191] on button "Release" at bounding box center [649, 187] width 48 height 15
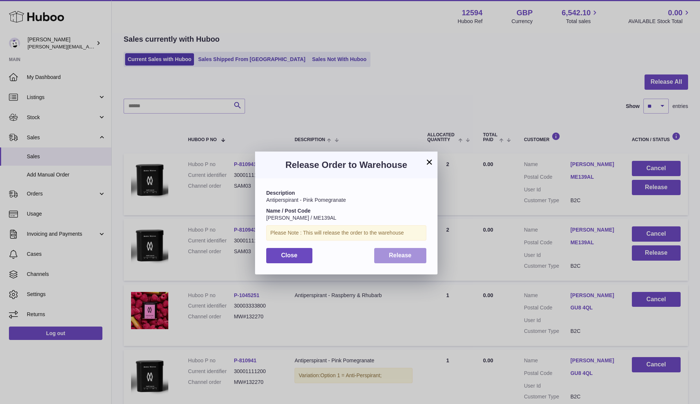
click at [409, 258] on span "Release" at bounding box center [400, 255] width 23 height 6
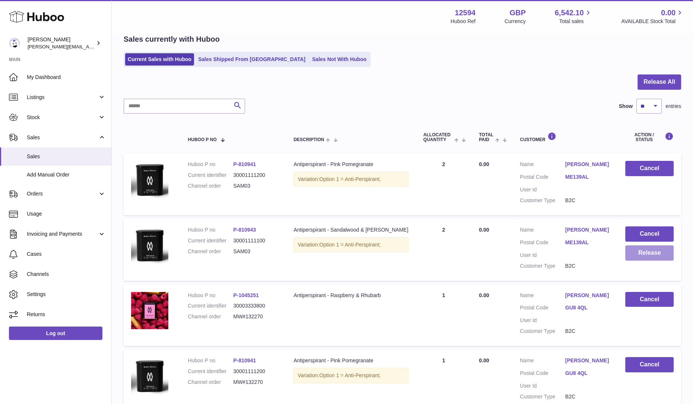
click at [637, 252] on button "Release" at bounding box center [649, 252] width 48 height 15
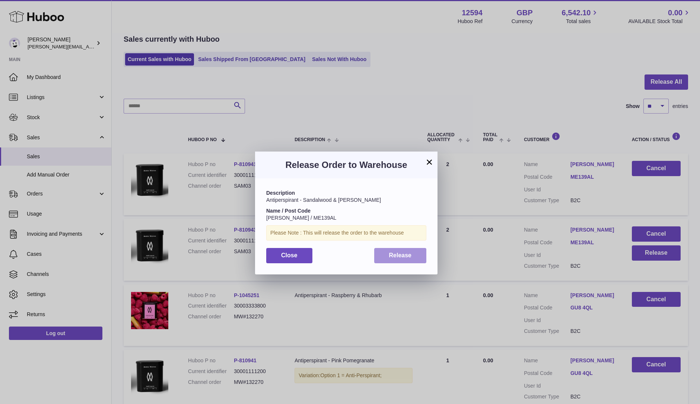
click at [402, 257] on span "Release" at bounding box center [400, 255] width 23 height 6
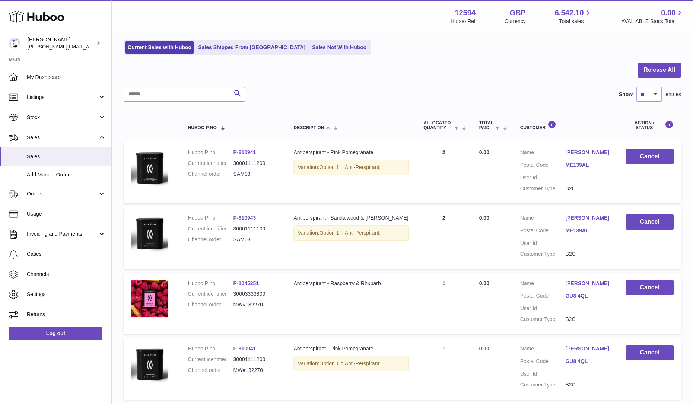
scroll to position [0, 0]
